Goal: Task Accomplishment & Management: Complete application form

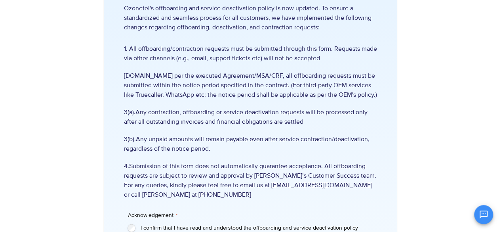
scroll to position [59, 0]
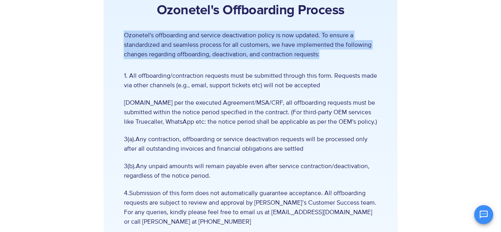
drag, startPoint x: 116, startPoint y: 31, endPoint x: 330, endPoint y: 54, distance: 214.6
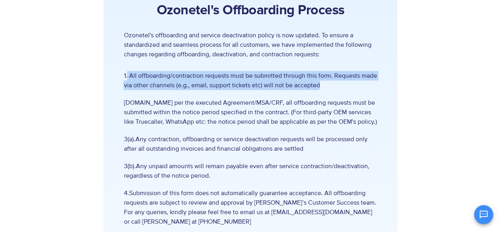
drag, startPoint x: 127, startPoint y: 75, endPoint x: 324, endPoint y: 83, distance: 197.3
click at [324, 83] on span "1. All offboarding/contraction requests must be submitted through this form. Re…" at bounding box center [250, 80] width 253 height 19
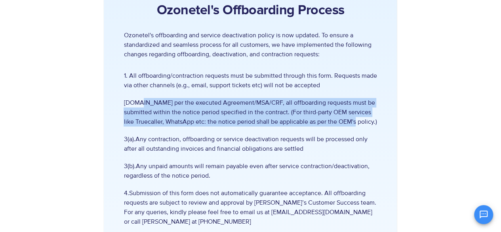
drag, startPoint x: 190, startPoint y: 103, endPoint x: 322, endPoint y: 129, distance: 133.5
click at [367, 121] on span "[DOMAIN_NAME] per the executed Agreement/MSA/CRF, all offboarding requests must…" at bounding box center [250, 112] width 253 height 29
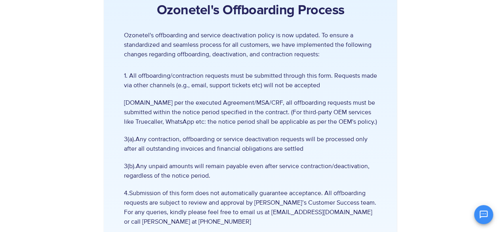
drag, startPoint x: 221, startPoint y: 139, endPoint x: 167, endPoint y: 135, distance: 54.4
click at [221, 139] on span "3(a).Any contraction, offboarding or service deactivation requests will be proc…" at bounding box center [250, 143] width 253 height 19
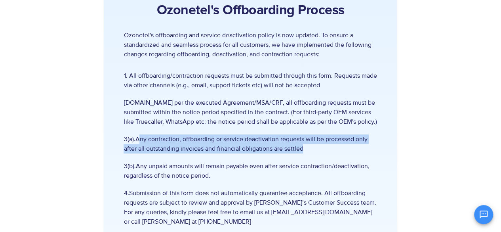
drag, startPoint x: 139, startPoint y: 138, endPoint x: 360, endPoint y: 149, distance: 221.6
click at [360, 149] on span "3(a).Any contraction, offboarding or service deactivation requests will be proc…" at bounding box center [250, 143] width 253 height 19
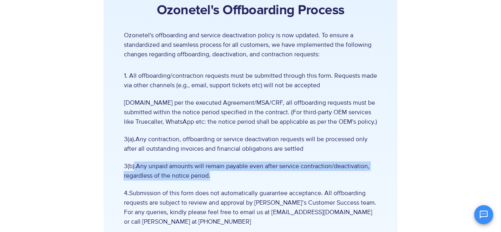
drag, startPoint x: 135, startPoint y: 164, endPoint x: 304, endPoint y: 174, distance: 170.2
click at [304, 174] on span "3(b).Any unpaid amounts will remain payable even after service contraction/deac…" at bounding box center [250, 170] width 253 height 19
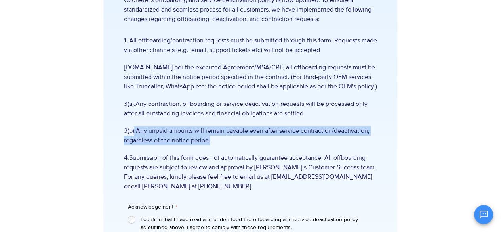
scroll to position [139, 0]
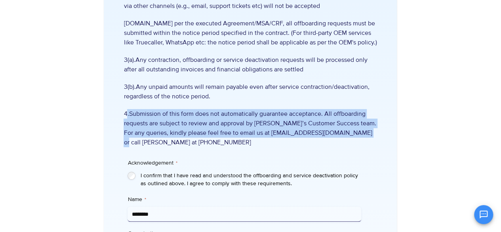
drag, startPoint x: 126, startPoint y: 112, endPoint x: 369, endPoint y: 132, distance: 243.6
click at [369, 132] on span "4.Submission of this form does not automatically guarantee acceptance. All offb…" at bounding box center [250, 128] width 253 height 38
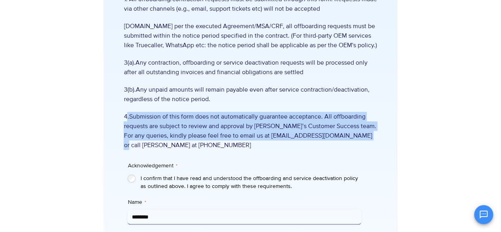
scroll to position [178, 0]
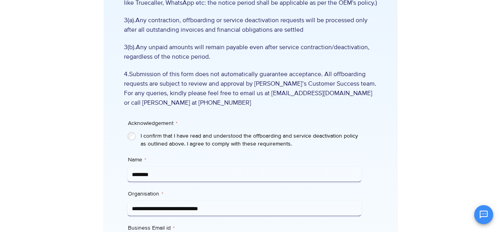
drag, startPoint x: 171, startPoint y: 163, endPoint x: 166, endPoint y: 171, distance: 9.7
click at [170, 164] on div "Name * ********" at bounding box center [244, 169] width 234 height 26
click at [166, 172] on input "********" at bounding box center [244, 174] width 234 height 15
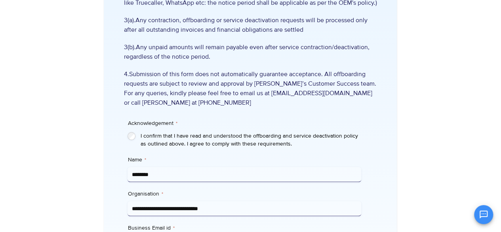
paste input "******"
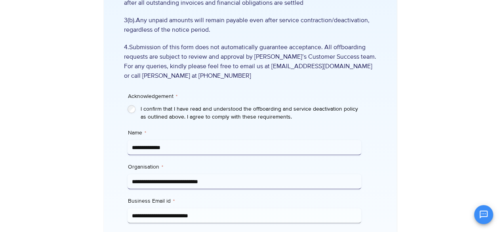
scroll to position [218, 0]
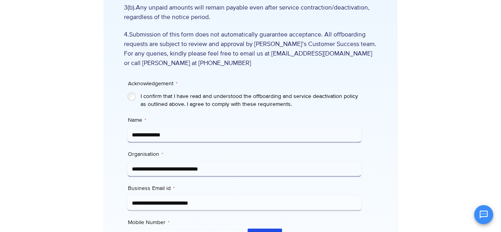
type input "**********"
click at [222, 203] on input "**********" at bounding box center [244, 202] width 234 height 15
drag, startPoint x: 222, startPoint y: 203, endPoint x: 218, endPoint y: 201, distance: 4.4
click at [222, 204] on input "**********" at bounding box center [244, 202] width 234 height 15
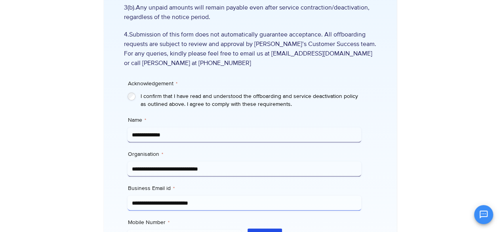
paste input "email"
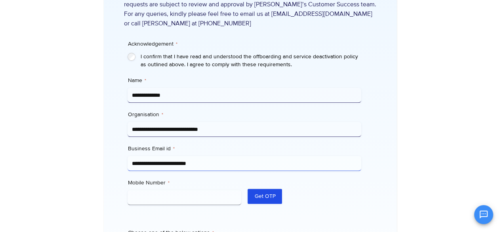
type input "**********"
click at [208, 202] on input "Mobile Number *" at bounding box center [184, 197] width 114 height 15
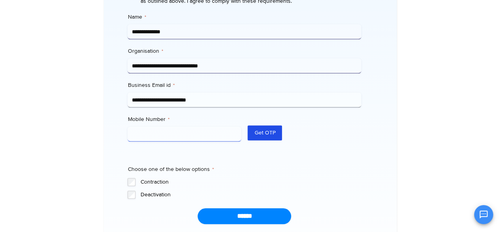
scroll to position [337, 0]
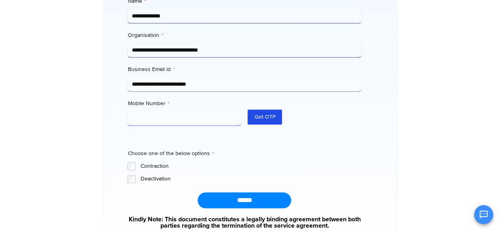
click at [162, 118] on input "Mobile Number *" at bounding box center [184, 117] width 114 height 15
type input "**********"
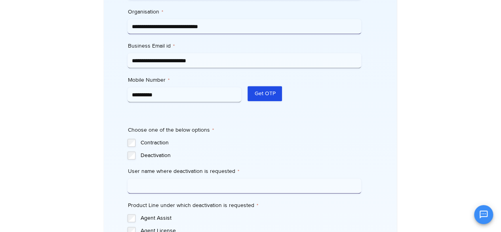
scroll to position [376, 0]
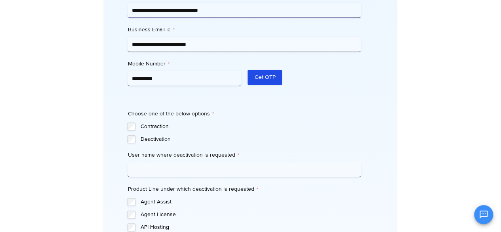
click at [149, 172] on input "User name where deactivation is requested *" at bounding box center [244, 169] width 234 height 15
paste input "**********"
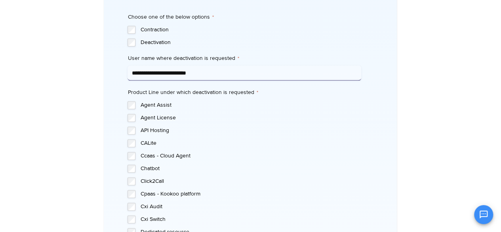
scroll to position [473, 0]
type input "**********"
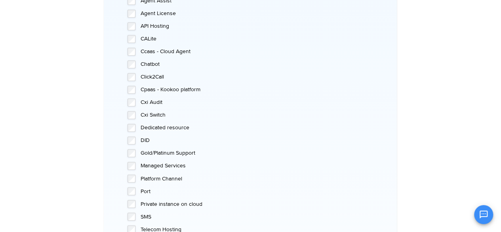
scroll to position [490, 0]
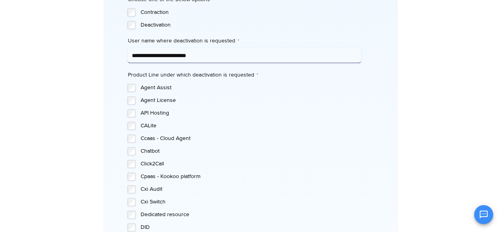
click at [151, 164] on label "Click2Call" at bounding box center [250, 164] width 221 height 8
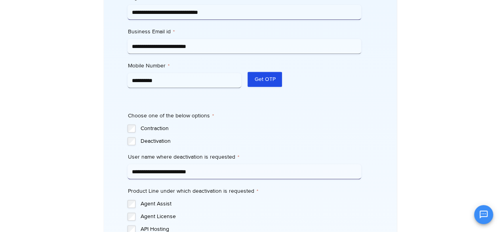
scroll to position [451, 0]
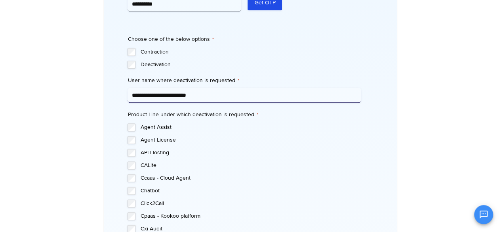
click at [147, 167] on label "CALite" at bounding box center [250, 165] width 221 height 8
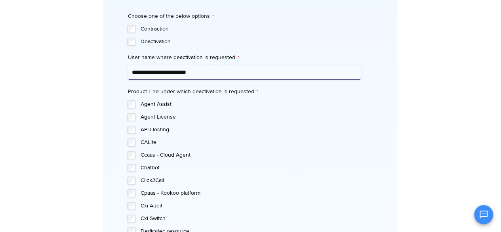
scroll to position [490, 0]
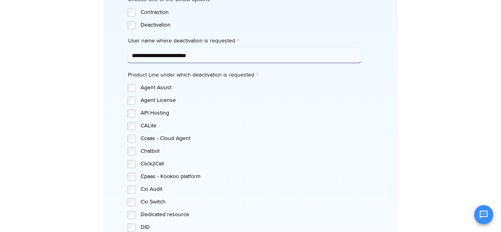
click at [148, 150] on label "Chatbot" at bounding box center [250, 151] width 221 height 8
click at [154, 176] on label "Cpaas - Kookoo platform" at bounding box center [250, 176] width 221 height 8
click at [154, 193] on label "Cxi Audit" at bounding box center [250, 189] width 221 height 8
click at [153, 192] on label "Cxi Audit" at bounding box center [250, 189] width 221 height 8
click at [156, 204] on label "Cxi Switch" at bounding box center [250, 202] width 221 height 8
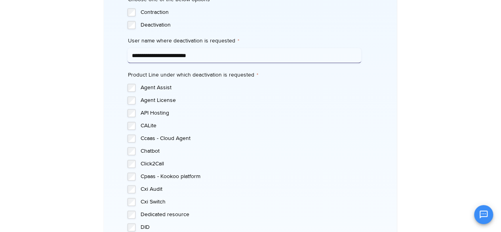
click at [159, 215] on label "Dedicated resource" at bounding box center [250, 214] width 221 height 8
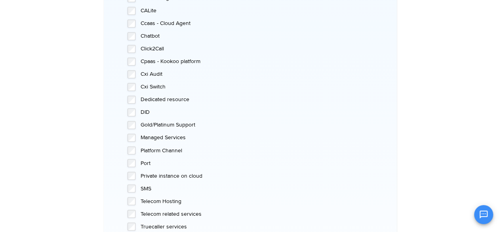
scroll to position [609, 0]
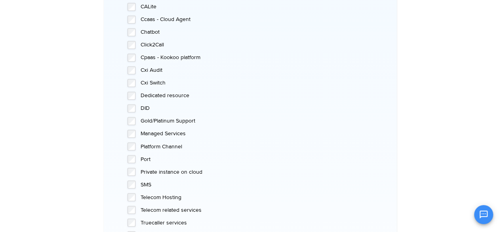
click at [150, 122] on label "Gold/Platinum Support" at bounding box center [250, 121] width 221 height 8
click at [146, 133] on label "Managed Services" at bounding box center [250, 133] width 221 height 8
click at [147, 149] on label "Platform Channel" at bounding box center [250, 146] width 221 height 8
drag, startPoint x: 146, startPoint y: 158, endPoint x: 145, endPoint y: 163, distance: 4.9
click at [146, 158] on label "Port" at bounding box center [250, 159] width 221 height 8
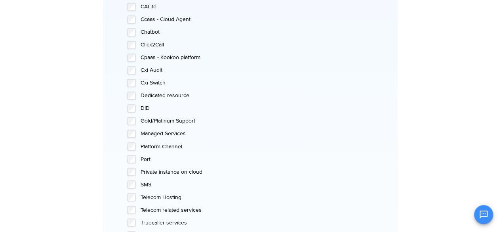
drag, startPoint x: 147, startPoint y: 171, endPoint x: 147, endPoint y: 176, distance: 5.1
click at [147, 171] on label "Private instance on cloud" at bounding box center [250, 171] width 221 height 8
click at [147, 183] on label "SMS" at bounding box center [250, 184] width 221 height 8
click at [148, 197] on label "Telecom Hosting" at bounding box center [250, 197] width 221 height 8
drag, startPoint x: 148, startPoint y: 209, endPoint x: 148, endPoint y: 215, distance: 6.3
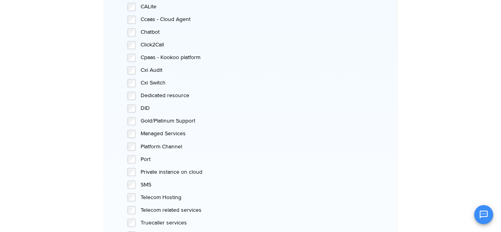
click at [148, 209] on label "Telecom related services" at bounding box center [250, 209] width 221 height 8
click at [148, 222] on label "Truecaller services" at bounding box center [250, 222] width 221 height 8
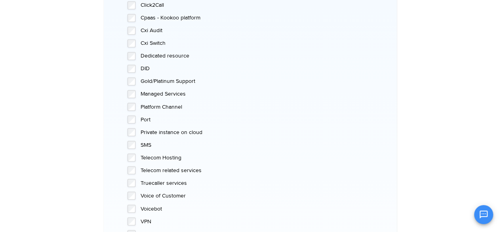
scroll to position [688, 0]
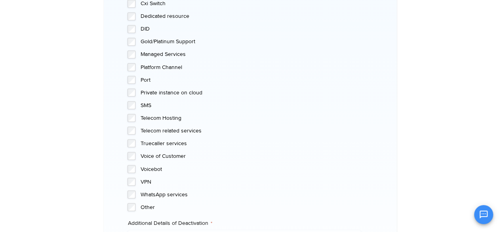
click at [151, 154] on label "Voice of Customer" at bounding box center [250, 156] width 221 height 8
drag, startPoint x: 149, startPoint y: 168, endPoint x: 147, endPoint y: 179, distance: 11.3
click at [149, 168] on label "Voicebot" at bounding box center [250, 169] width 221 height 8
click at [145, 185] on div "Agent Assist Agent License API Hosting CALite Ccaas - Cloud Agent Chatbot Click…" at bounding box center [244, 48] width 234 height 325
click at [144, 183] on label "VPN" at bounding box center [250, 181] width 221 height 8
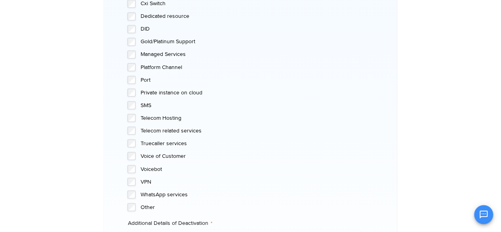
click at [147, 192] on label "WhatsApp services" at bounding box center [250, 194] width 221 height 8
click at [147, 206] on label "Other" at bounding box center [250, 207] width 221 height 8
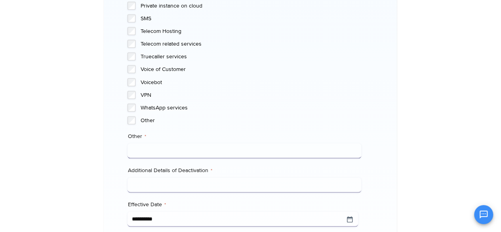
scroll to position [807, 0]
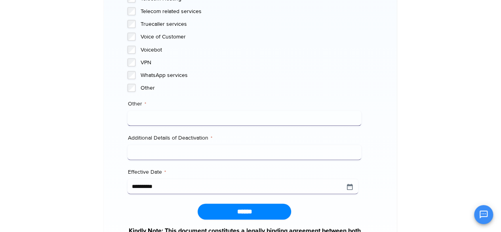
click at [148, 86] on label "Other" at bounding box center [250, 88] width 221 height 8
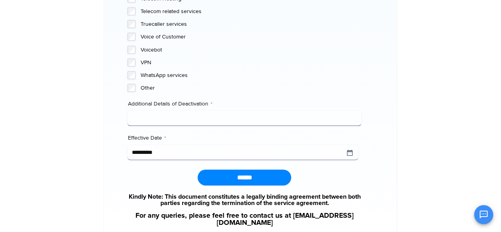
click at [148, 86] on label "Other" at bounding box center [250, 88] width 221 height 8
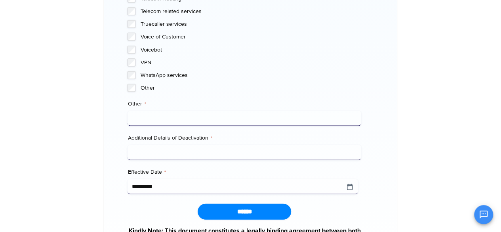
click at [148, 86] on label "Other" at bounding box center [250, 88] width 221 height 8
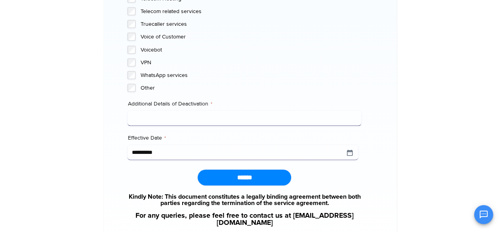
click at [167, 119] on input "Additional Details of Deactivation *" at bounding box center [244, 118] width 234 height 15
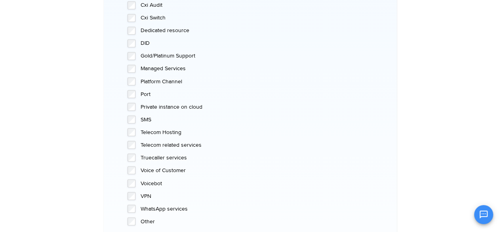
scroll to position [728, 0]
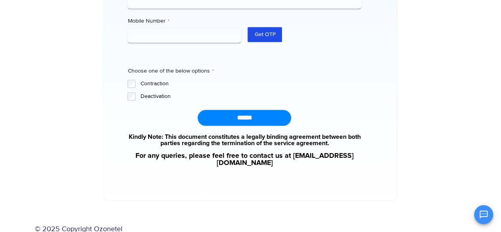
scroll to position [426, 0]
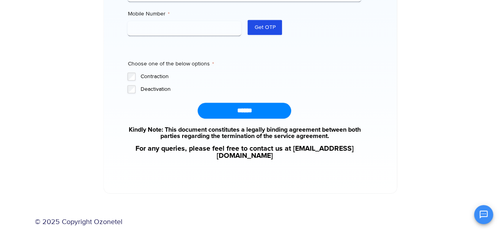
click at [143, 88] on label "Deactivation" at bounding box center [250, 89] width 221 height 8
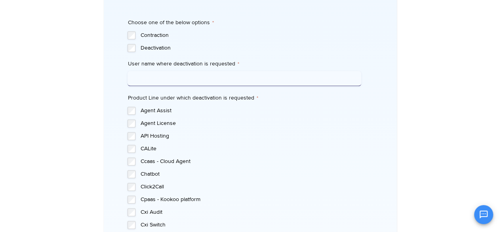
scroll to position [505, 0]
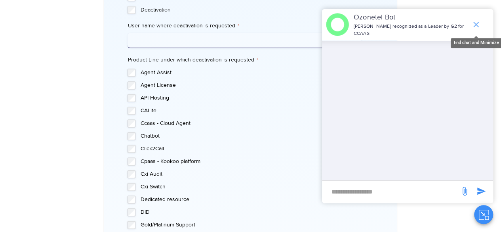
drag, startPoint x: 478, startPoint y: 22, endPoint x: 470, endPoint y: 25, distance: 7.8
click at [478, 22] on icon "end chat or minimize" at bounding box center [476, 25] width 10 height 10
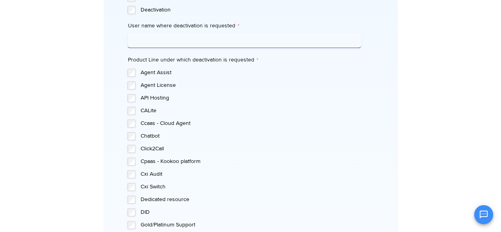
click at [147, 35] on input "User name where deactivation is requested *" at bounding box center [244, 40] width 234 height 15
paste input "**********"
type input "**********"
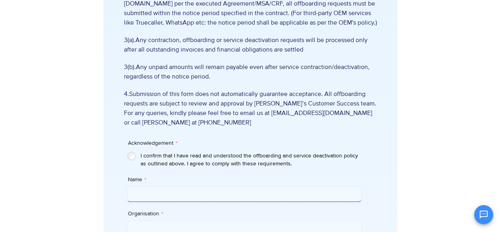
scroll to position [198, 0]
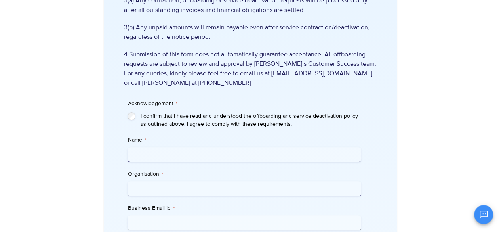
click at [142, 115] on label "I confirm that I have read and understood the offboarding and service deactivat…" at bounding box center [250, 120] width 221 height 16
click at [158, 154] on input "Name *" at bounding box center [244, 154] width 234 height 15
paste input "**********"
type input "**********"
click at [177, 185] on input "Organisation *" at bounding box center [244, 188] width 234 height 15
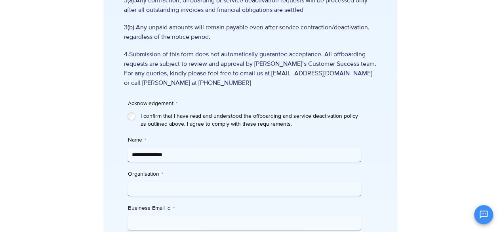
type input "**********"
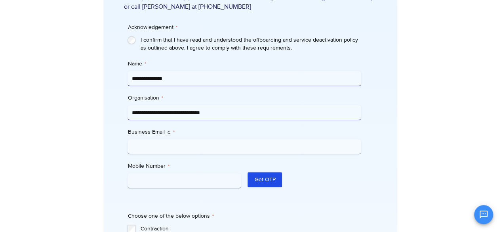
scroll to position [277, 0]
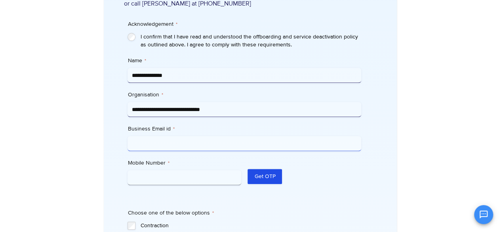
click at [168, 143] on input "Business Email id *" at bounding box center [244, 143] width 234 height 15
click at [192, 138] on input "Business Email id *" at bounding box center [244, 143] width 234 height 15
paste input "**********"
type input "**********"
click at [196, 181] on input "Mobile Number *" at bounding box center [184, 177] width 114 height 15
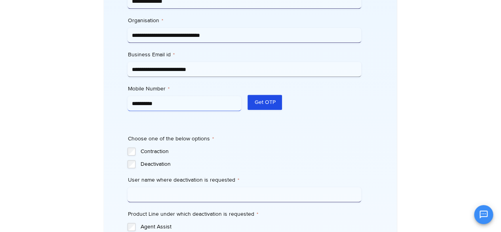
scroll to position [396, 0]
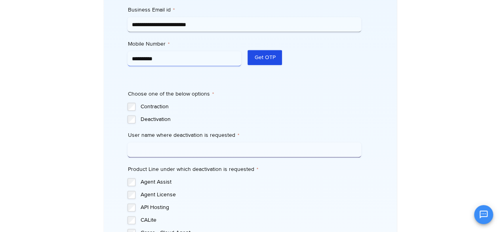
type input "**********"
click at [175, 152] on input "User name where deactivation is requested *" at bounding box center [244, 149] width 234 height 15
paste input "**********"
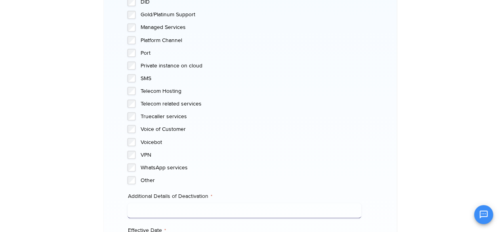
scroll to position [752, 0]
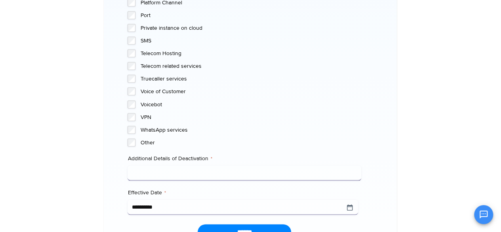
type input "**********"
click at [181, 175] on input "Additional Details of Deactivation *" at bounding box center [244, 173] width 234 height 15
type input "*"
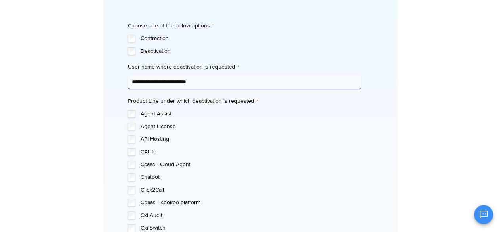
scroll to position [475, 0]
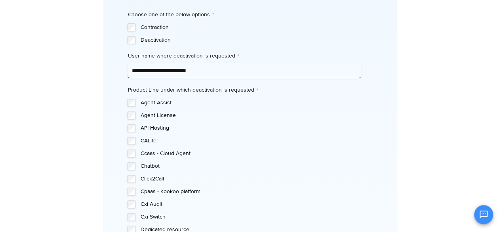
type input "**********"
click at [144, 178] on label "Click2Call" at bounding box center [250, 179] width 221 height 8
click at [151, 155] on label "Ccaas - Cloud Agent" at bounding box center [250, 153] width 221 height 8
click at [151, 168] on label "Chatbot" at bounding box center [250, 166] width 221 height 8
click at [148, 141] on label "CALite" at bounding box center [250, 141] width 221 height 8
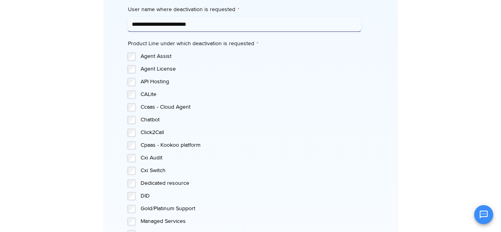
scroll to position [594, 0]
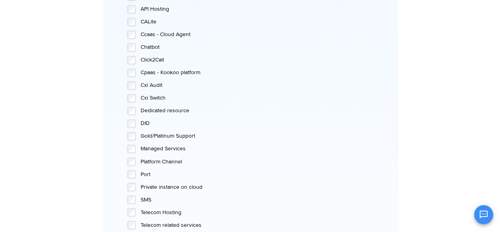
click at [140, 120] on div "DID" at bounding box center [244, 123] width 234 height 8
click at [141, 124] on label "DID" at bounding box center [250, 123] width 221 height 8
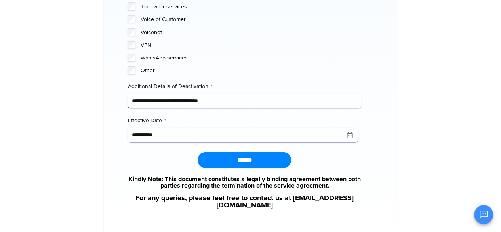
scroll to position [831, 0]
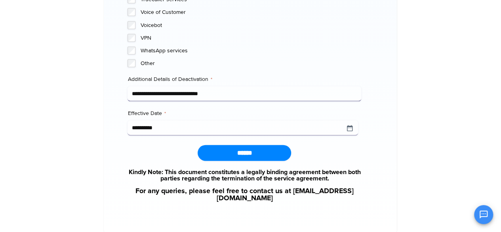
drag, startPoint x: 124, startPoint y: 159, endPoint x: 348, endPoint y: 216, distance: 231.6
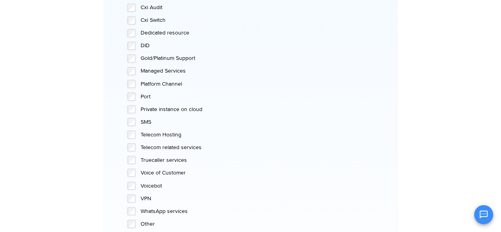
scroll to position [673, 0]
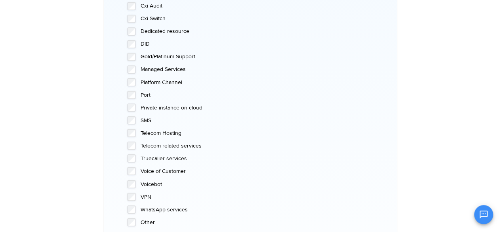
click at [160, 32] on label "Dedicated resource" at bounding box center [250, 31] width 221 height 8
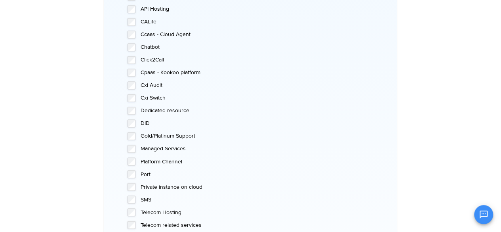
click at [151, 74] on label "Cpaas - Kookoo platform" at bounding box center [250, 72] width 221 height 8
click at [152, 86] on label "Cxi Audit" at bounding box center [250, 85] width 221 height 8
click at [155, 94] on label "Cxi Switch" at bounding box center [250, 98] width 221 height 8
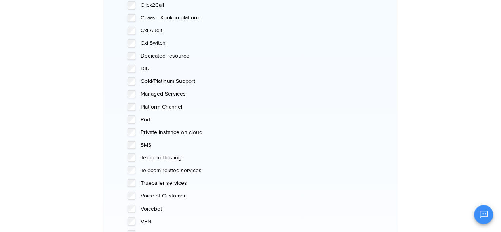
scroll to position [834, 0]
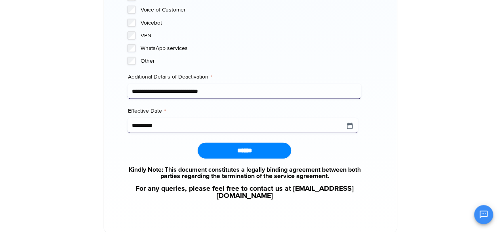
click at [236, 150] on input "******" at bounding box center [244, 151] width 93 height 16
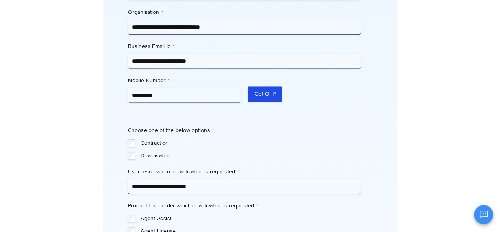
scroll to position [359, 0]
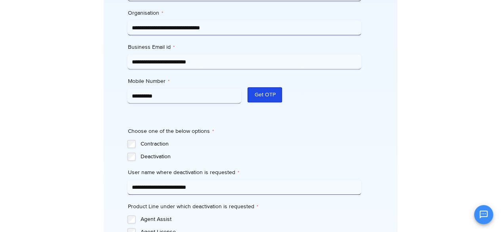
click at [258, 95] on button "Get OTP" at bounding box center [264, 94] width 34 height 15
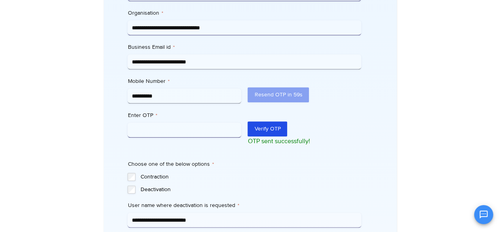
click at [169, 129] on input "Enter OTP *" at bounding box center [184, 129] width 114 height 15
click at [167, 126] on input "Enter OTP *" at bounding box center [184, 129] width 114 height 15
type input "******"
click at [270, 126] on button "Verify OTP" at bounding box center [267, 128] width 40 height 15
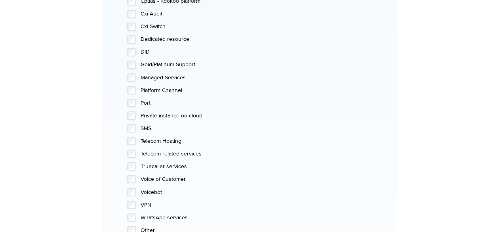
scroll to position [871, 0]
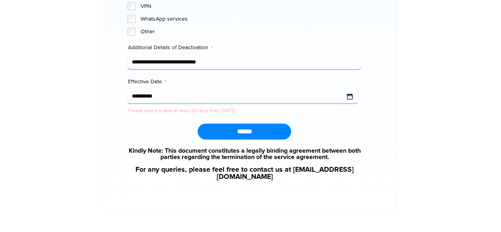
click at [188, 94] on input "**********" at bounding box center [242, 96] width 230 height 15
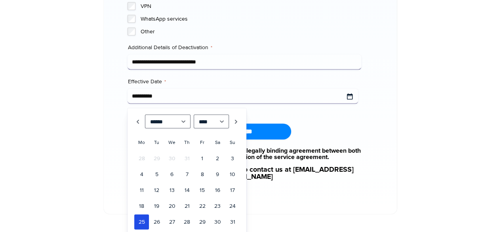
click at [188, 94] on input "**********" at bounding box center [242, 96] width 230 height 15
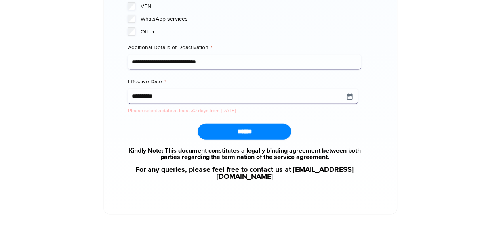
click at [279, 132] on input "******" at bounding box center [244, 132] width 93 height 16
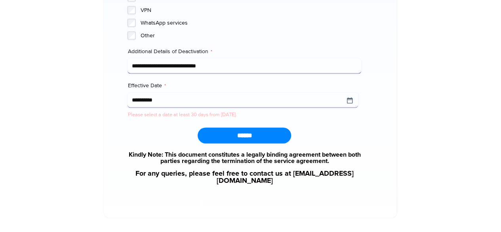
scroll to position [892, 0]
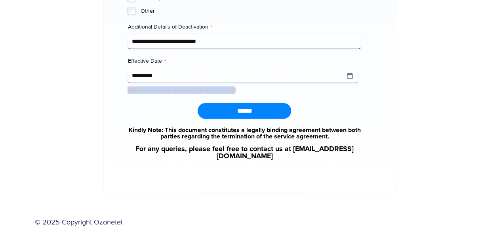
drag, startPoint x: 126, startPoint y: 88, endPoint x: 237, endPoint y: 87, distance: 110.5
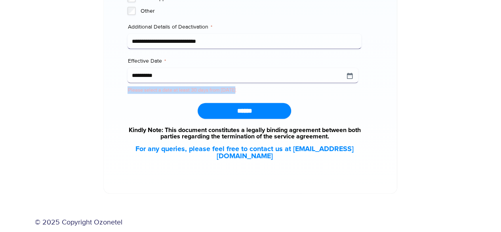
scroll to position [852, 0]
